Goal: Check status: Check status

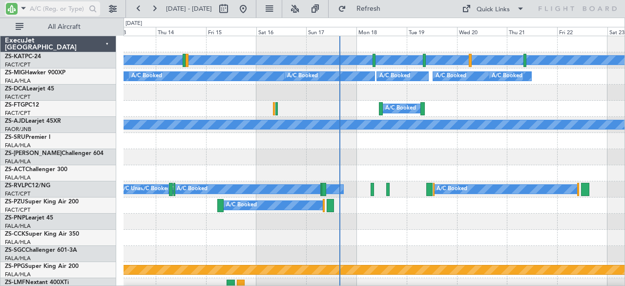
click at [24, 11] on span at bounding box center [24, 8] width 12 height 12
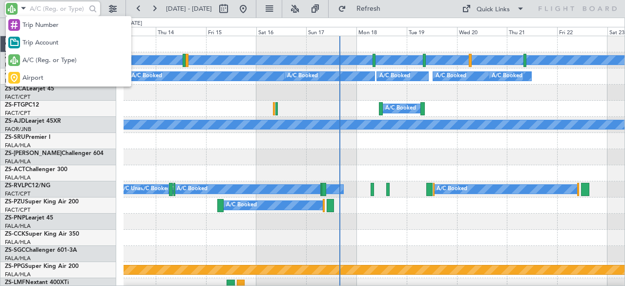
click at [110, 8] on div at bounding box center [312, 143] width 625 height 286
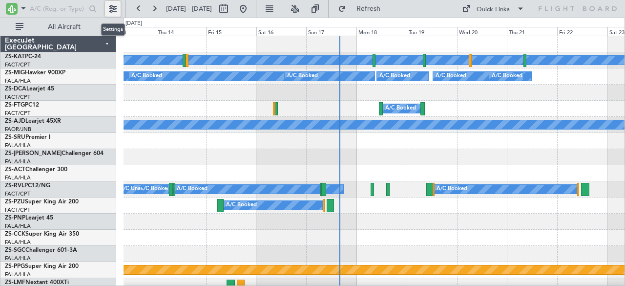
click at [111, 8] on button at bounding box center [113, 9] width 16 height 16
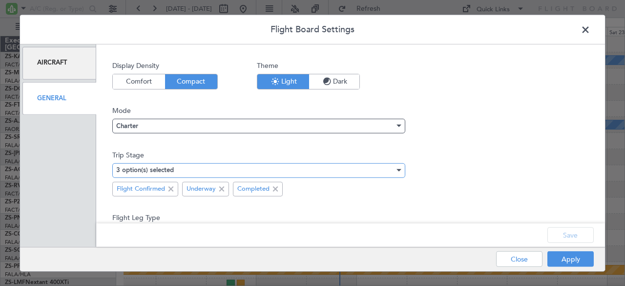
click at [380, 170] on div "3 option(s) selected" at bounding box center [255, 170] width 278 height 15
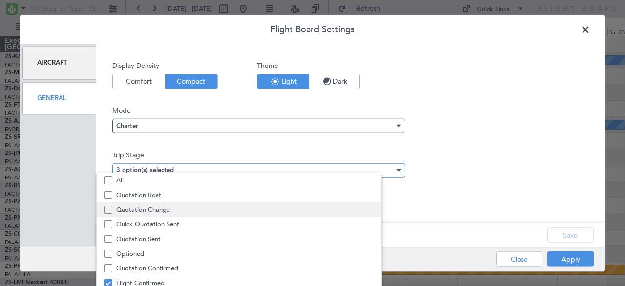
scroll to position [30, 0]
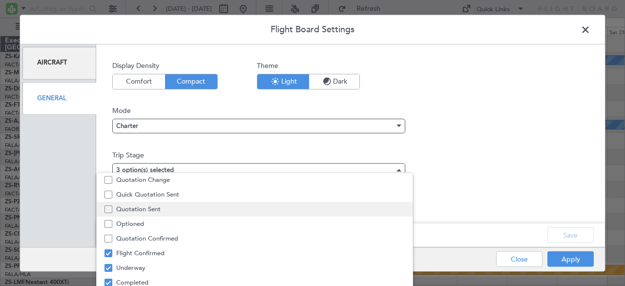
click at [179, 205] on span "Quotation Sent" at bounding box center [260, 209] width 288 height 15
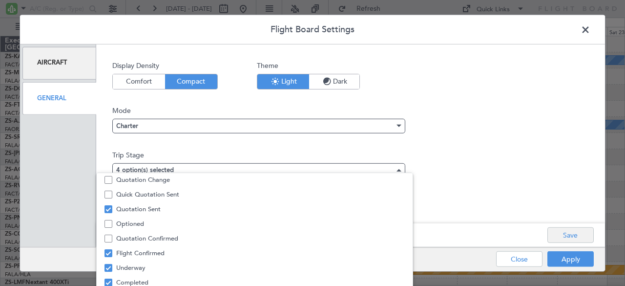
click at [570, 238] on div at bounding box center [312, 143] width 625 height 286
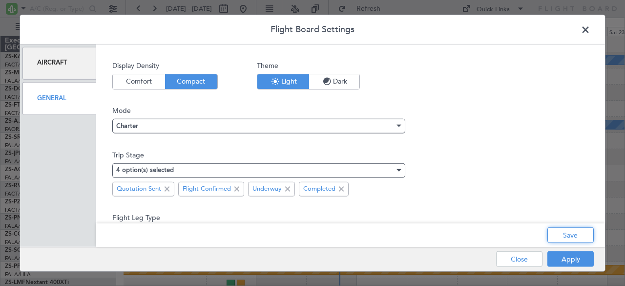
click at [567, 235] on button "Save" at bounding box center [570, 235] width 46 height 16
click at [567, 257] on div "Apply Close" at bounding box center [525, 259] width 142 height 24
click at [590, 34] on span at bounding box center [590, 32] width 0 height 20
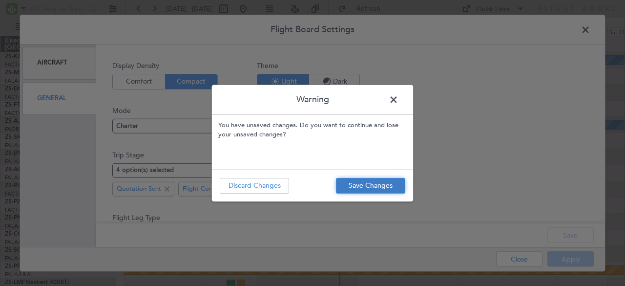
click at [359, 186] on button "Save Changes" at bounding box center [370, 186] width 69 height 16
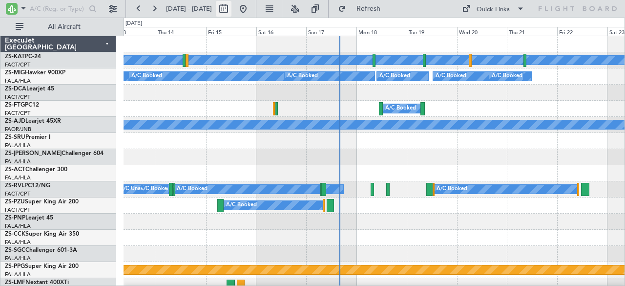
click at [231, 3] on button at bounding box center [224, 9] width 16 height 16
select select "8"
select select "2025"
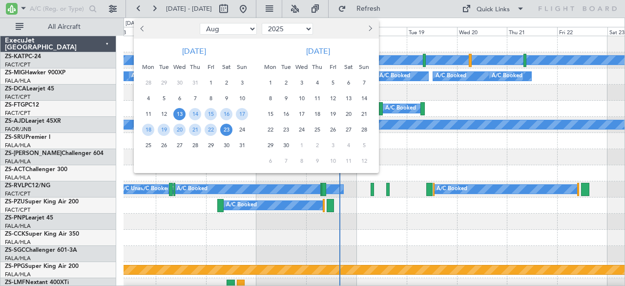
click at [335, 98] on span "12" at bounding box center [333, 98] width 12 height 12
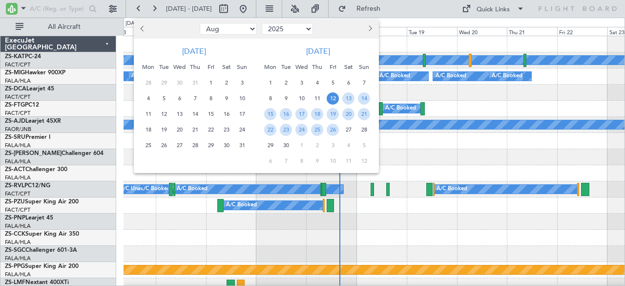
click at [335, 98] on span "12" at bounding box center [333, 98] width 12 height 12
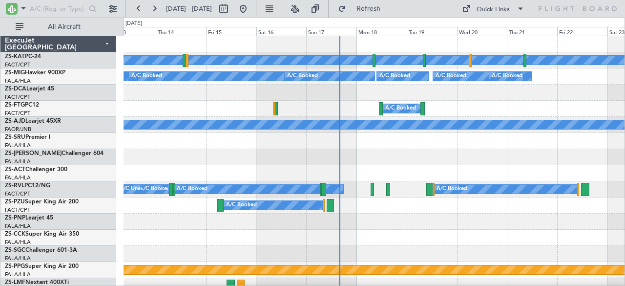
select select "9"
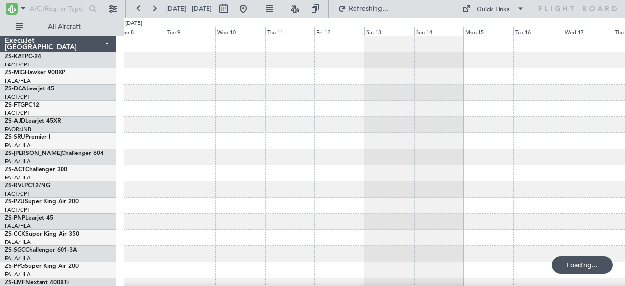
scroll to position [49, 0]
